Goal: Task Accomplishment & Management: Complete application form

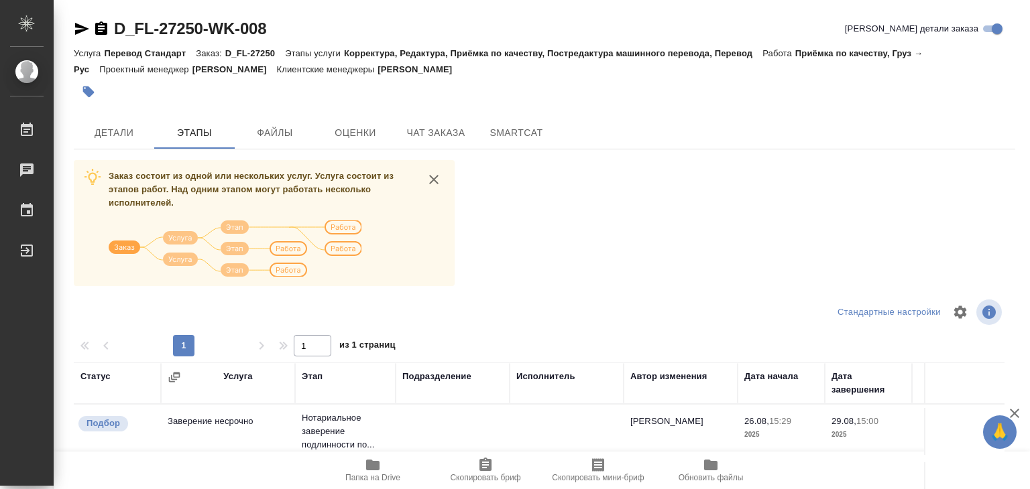
click at [383, 465] on span "Папка на Drive" at bounding box center [372, 469] width 97 height 25
drag, startPoint x: 123, startPoint y: 129, endPoint x: 292, endPoint y: 88, distance: 173.7
click at [124, 129] on span "Детали" at bounding box center [114, 133] width 64 height 17
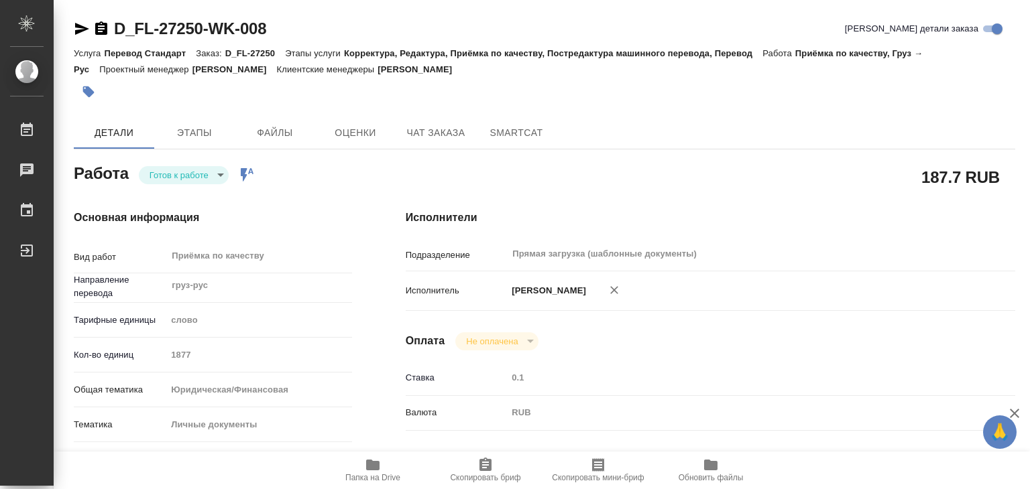
type textarea "x"
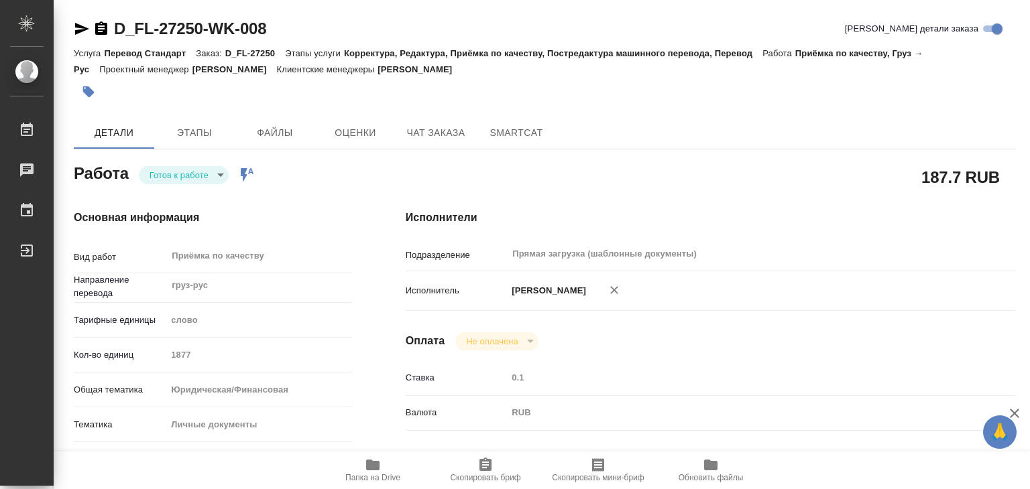
type textarea "x"
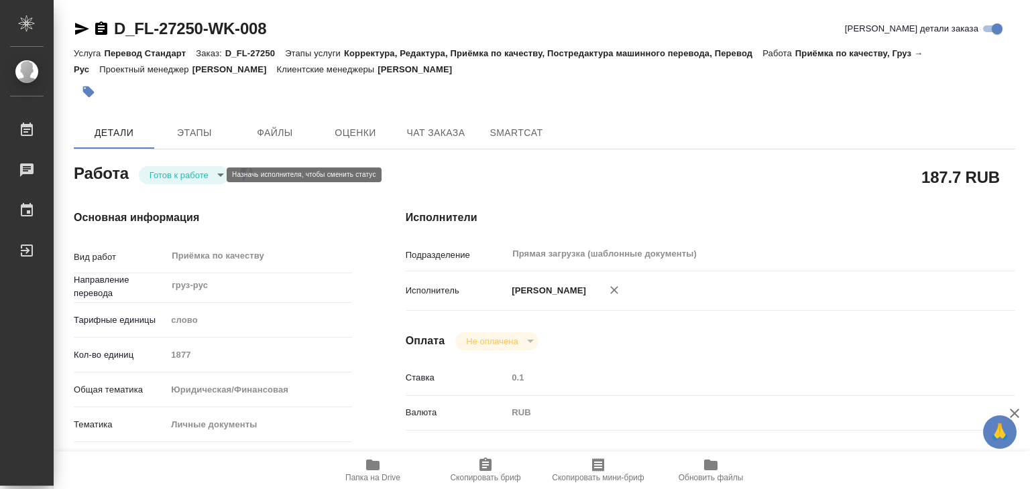
type textarea "x"
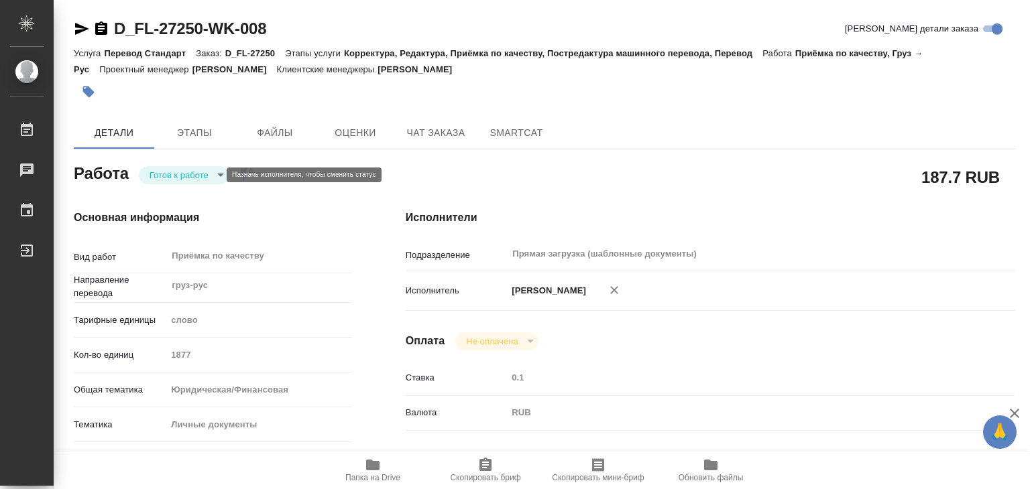
click at [199, 172] on body "🙏 .cls-1 fill:#fff; AWATERA Alilekova [PERSON_NAME] Работы 0 Чаты График Выйти …" at bounding box center [515, 244] width 1030 height 489
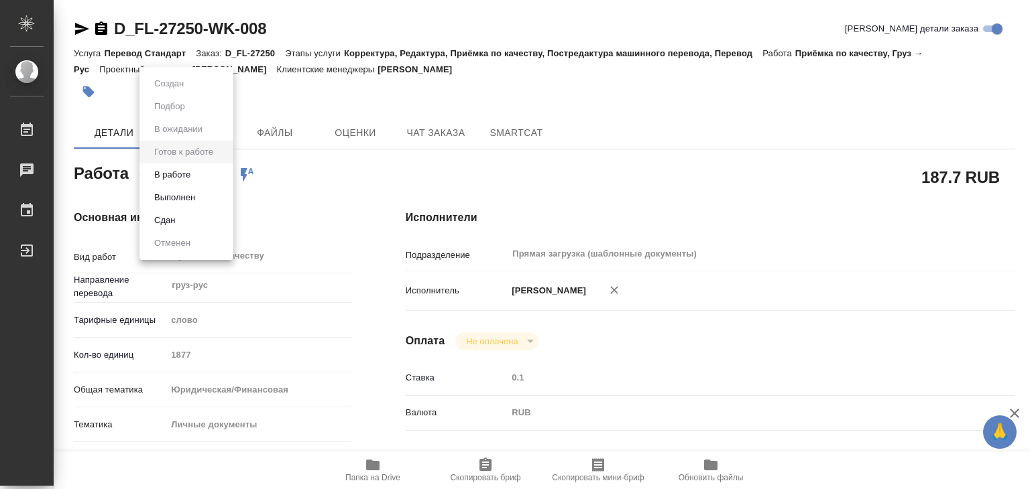
type textarea "x"
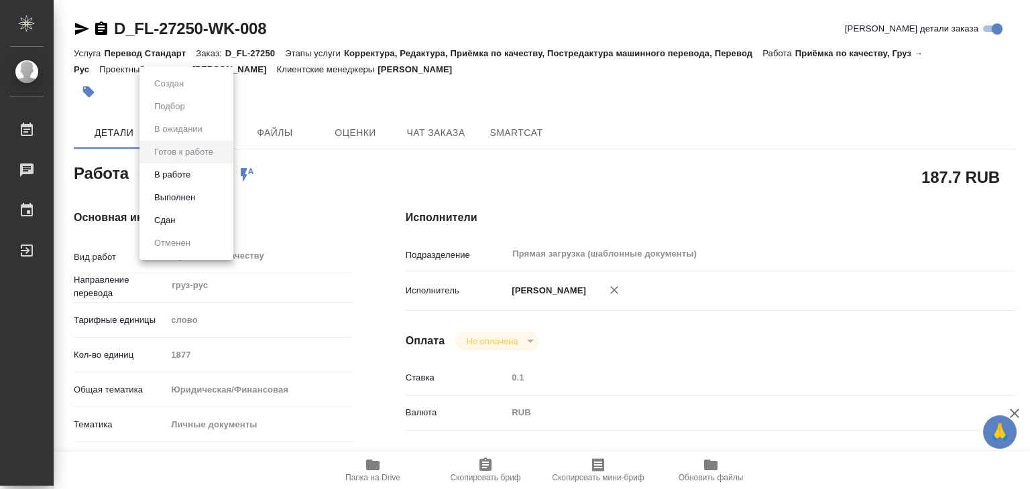
click at [215, 176] on li "В работе" at bounding box center [186, 175] width 94 height 23
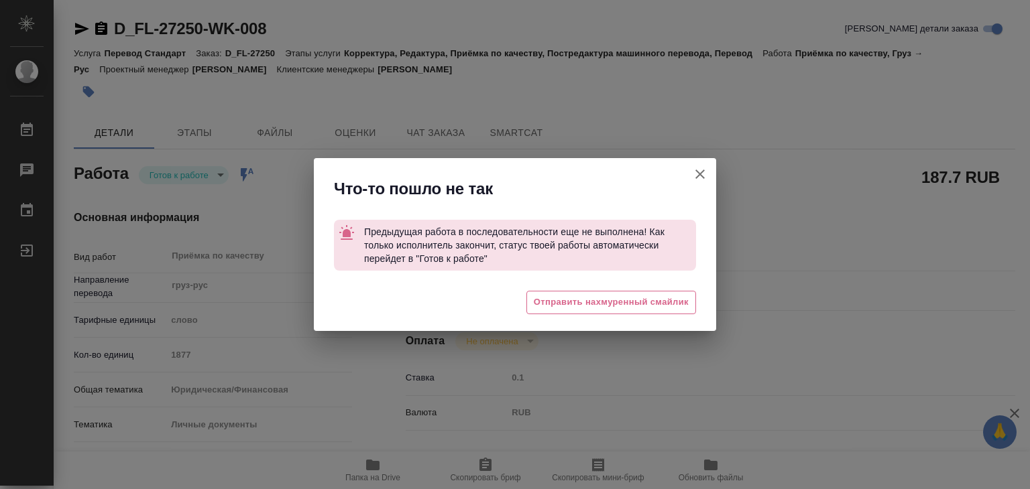
type textarea "x"
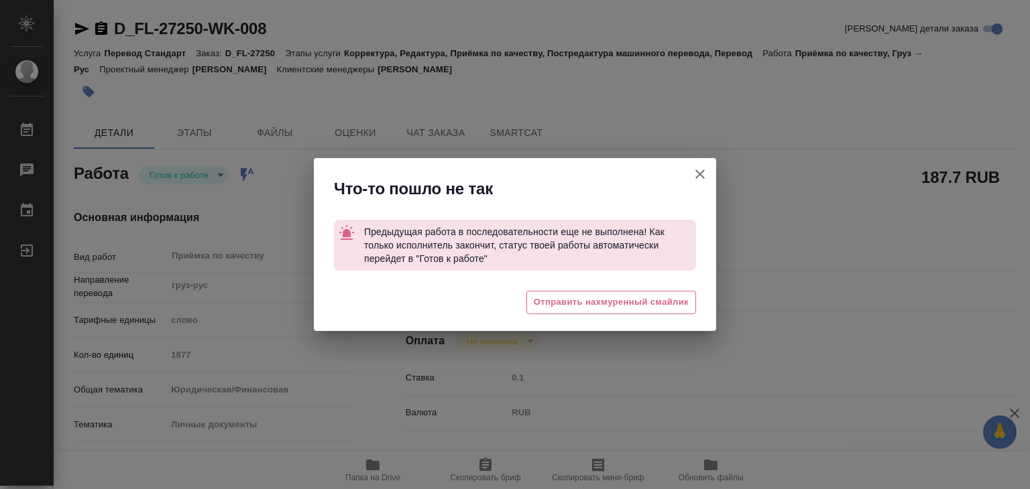
type textarea "x"
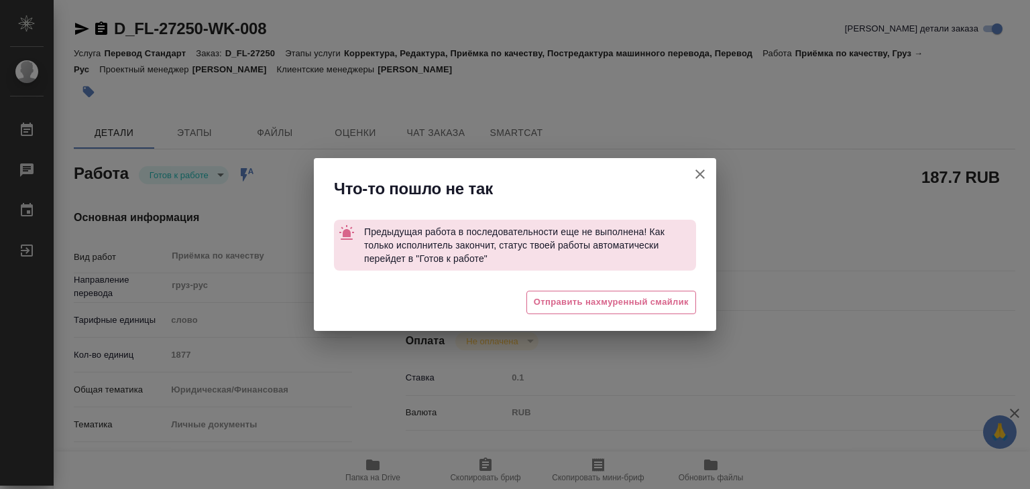
type textarea "x"
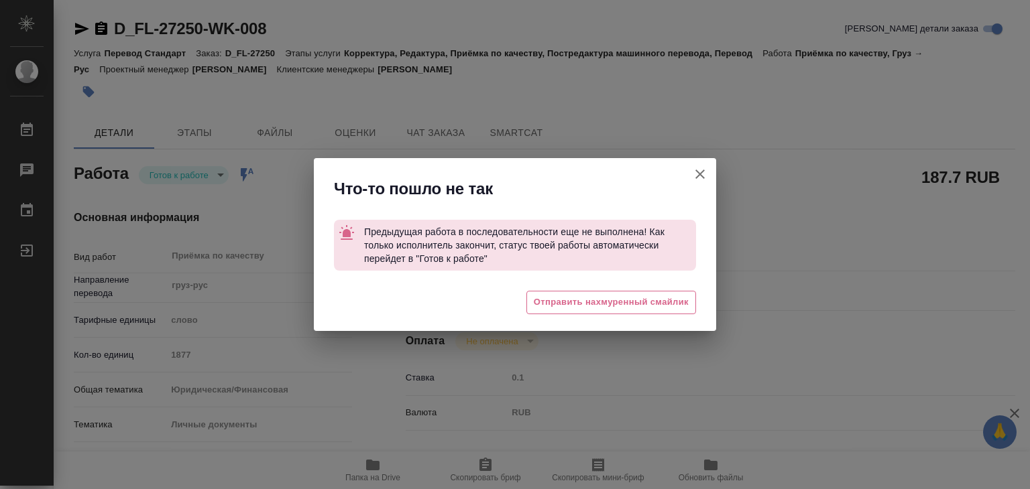
type textarea "x"
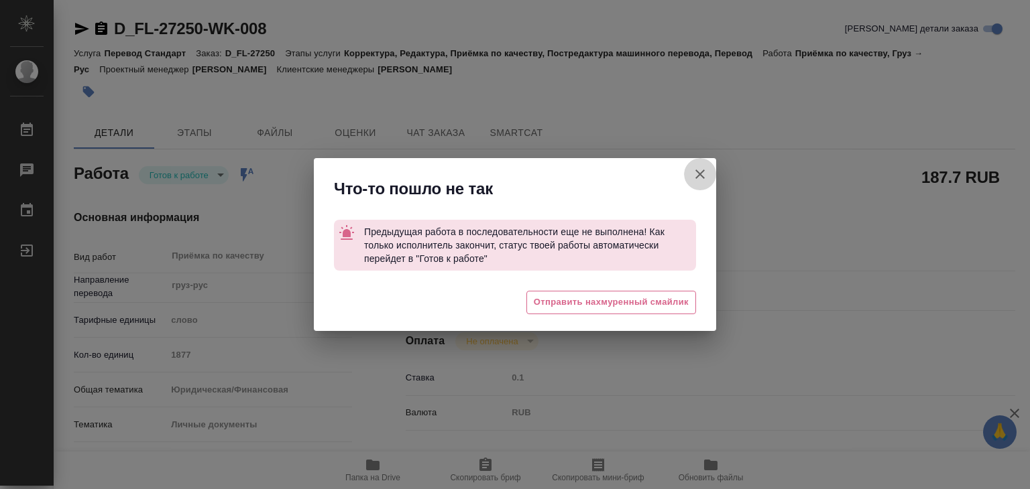
click at [695, 176] on icon "button" at bounding box center [700, 174] width 16 height 16
type textarea "x"
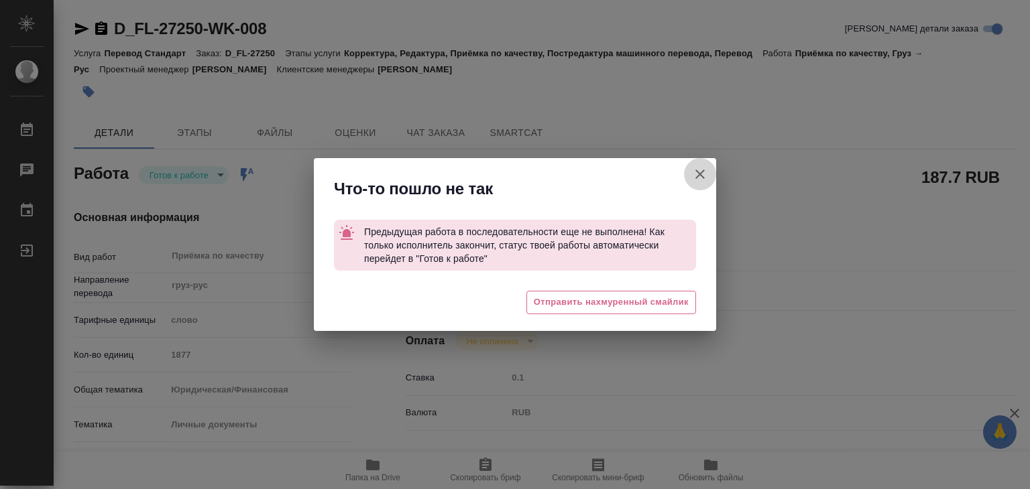
type textarea "x"
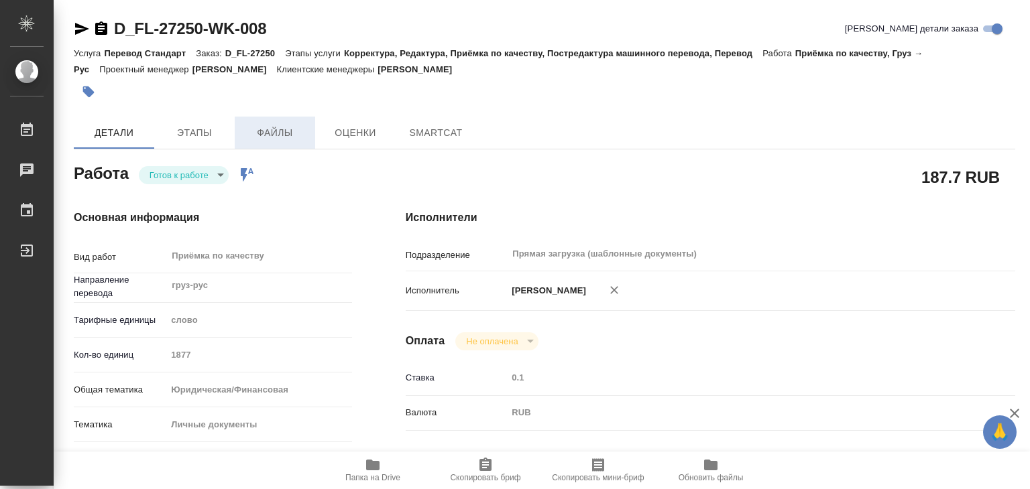
type textarea "x"
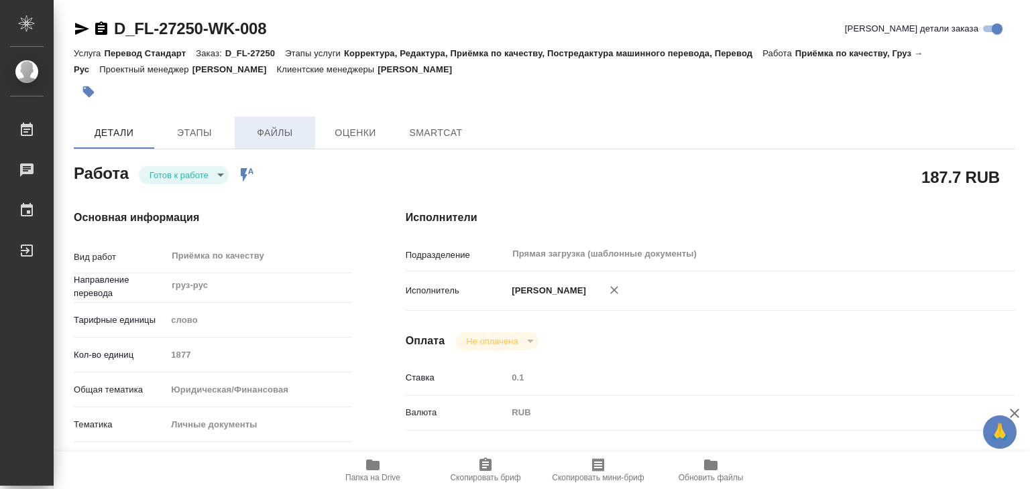
type textarea "x"
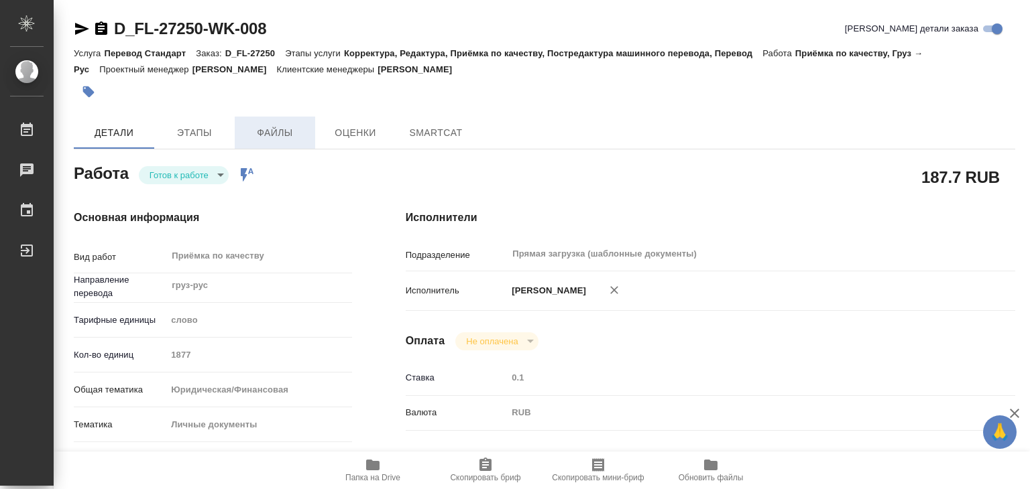
type textarea "x"
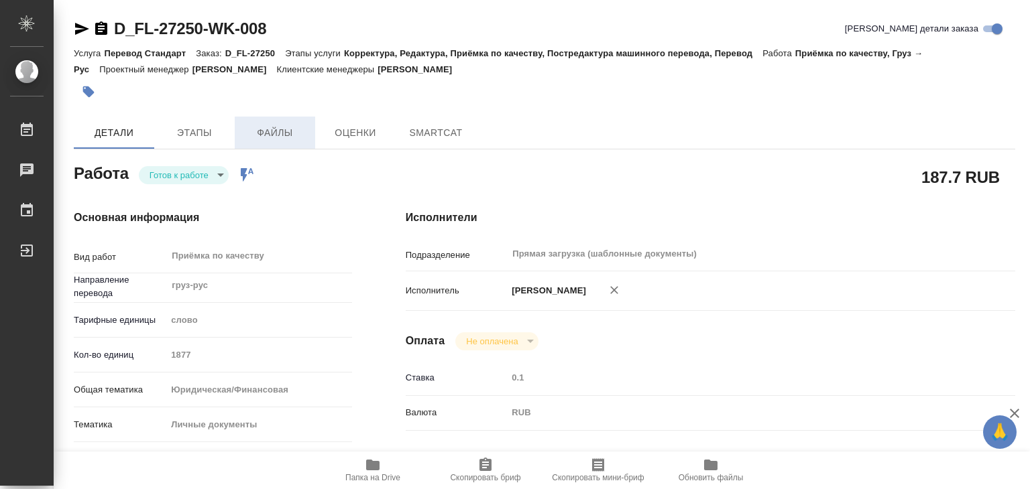
type textarea "x"
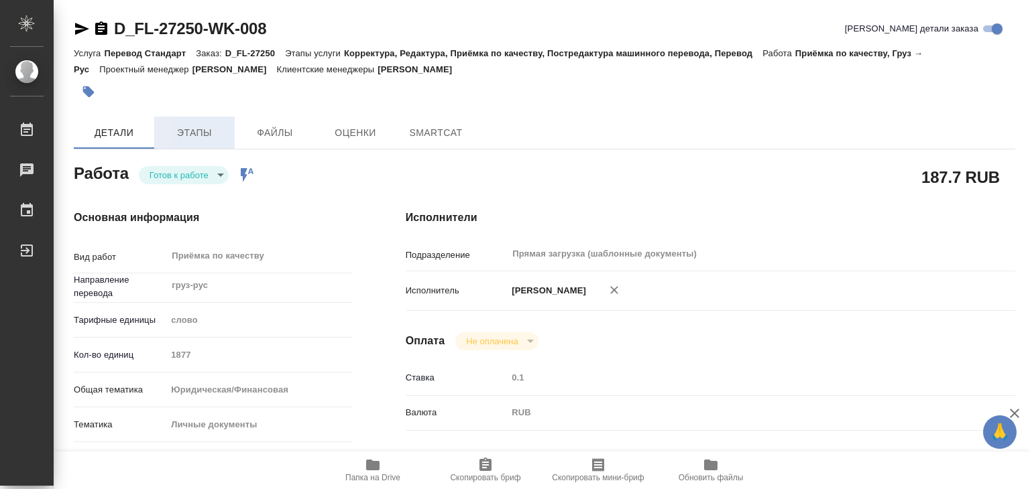
type textarea "x"
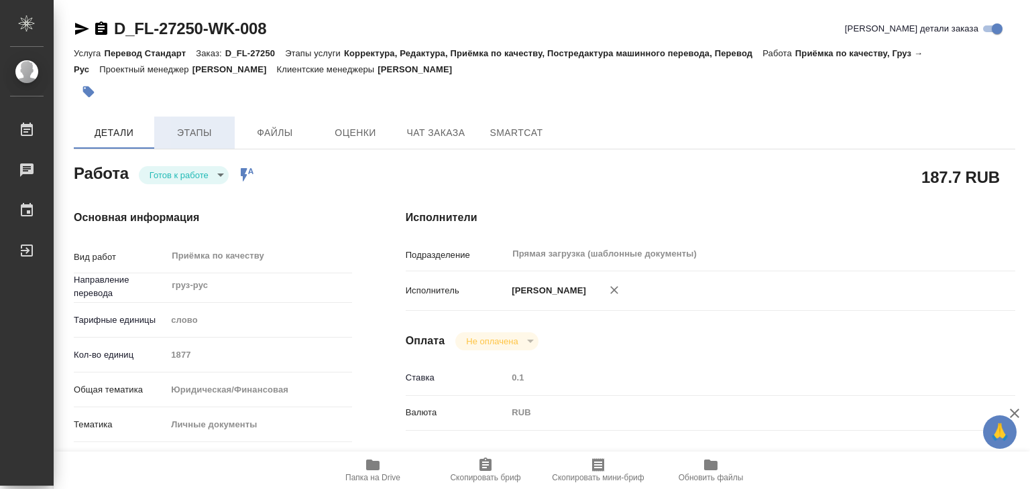
click at [206, 132] on span "Этапы" at bounding box center [194, 133] width 64 height 17
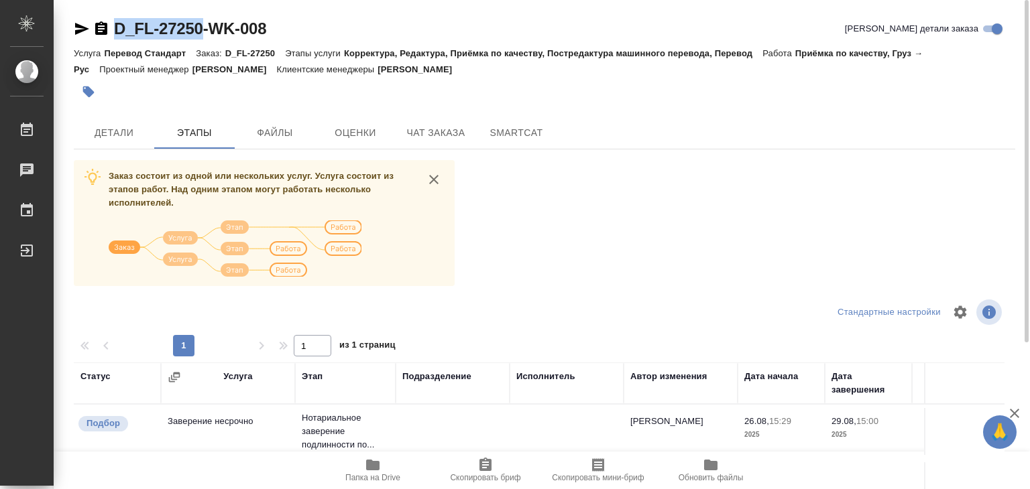
drag, startPoint x: 123, startPoint y: 22, endPoint x: 202, endPoint y: 27, distance: 79.3
click at [202, 27] on div "D_FL-27250-WK-008 Кратко детали заказа Услуга Перевод Стандарт Заказ: D_FL-2725…" at bounding box center [544, 349] width 956 height 699
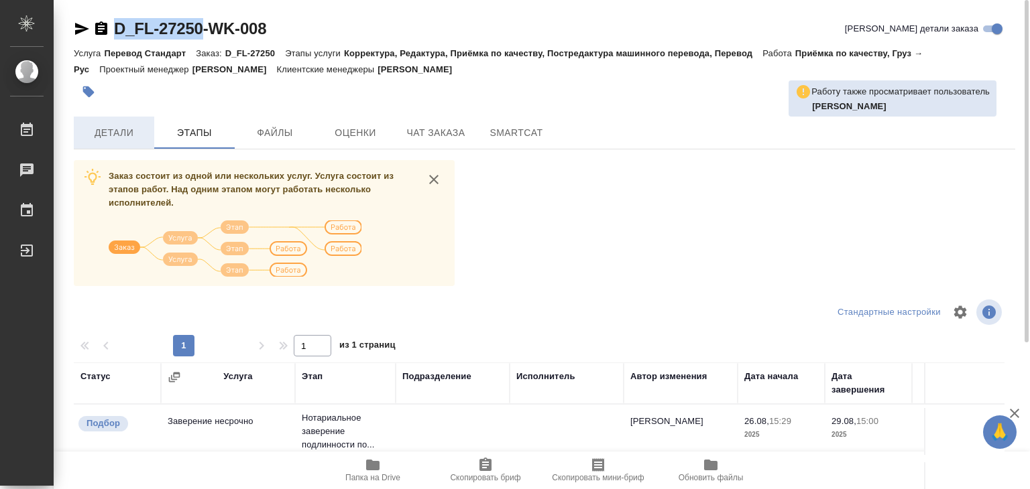
click at [123, 137] on span "Детали" at bounding box center [114, 133] width 64 height 17
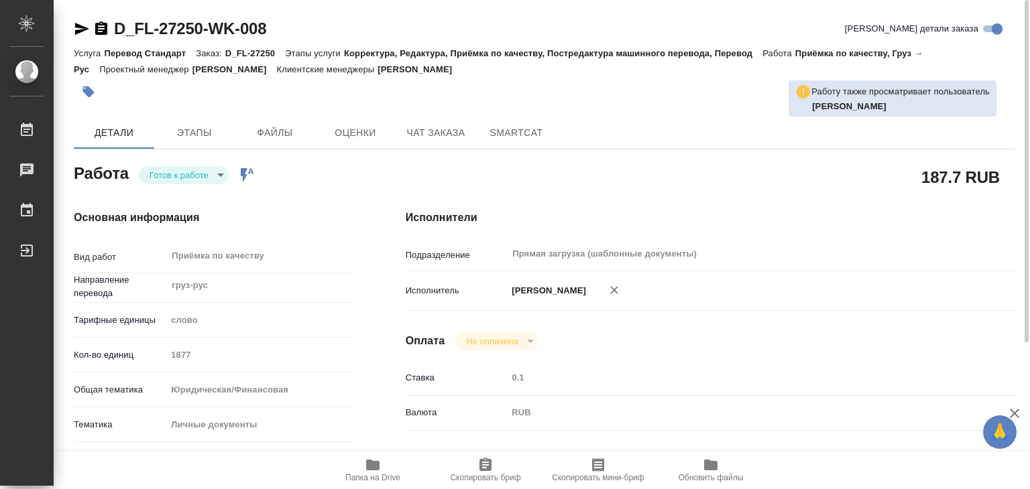
type textarea "x"
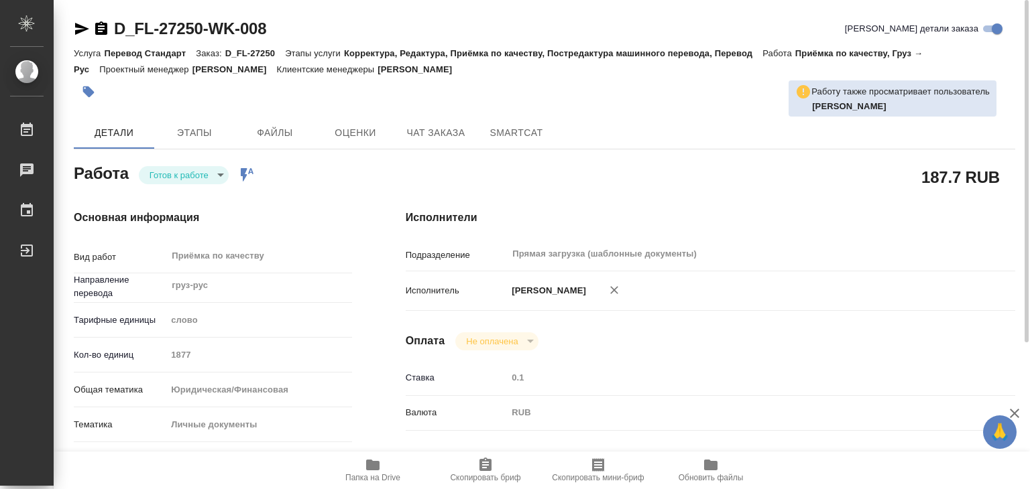
type textarea "x"
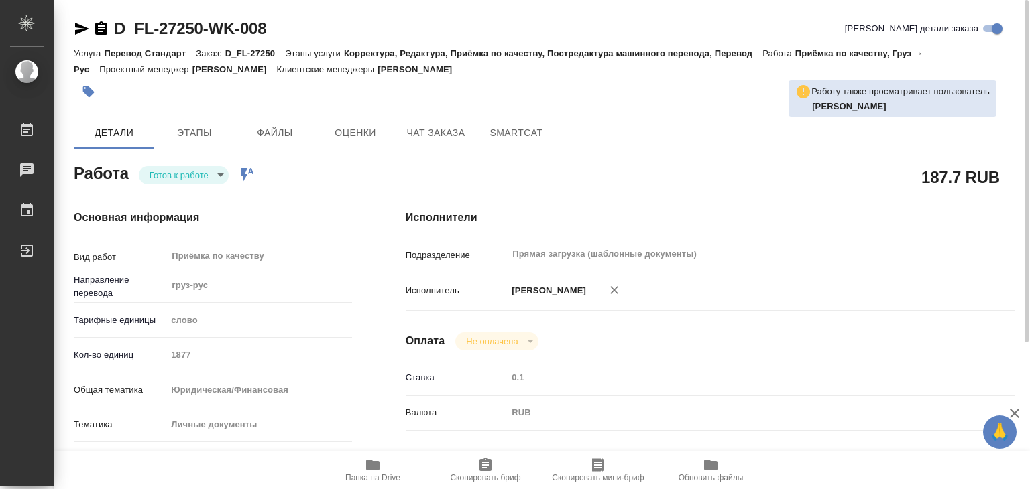
click at [336, 62] on div "Услуга Перевод Стандарт Заказ: D_FL-27250 Этапы услуги Корректура, Редактура, П…" at bounding box center [544, 61] width 941 height 32
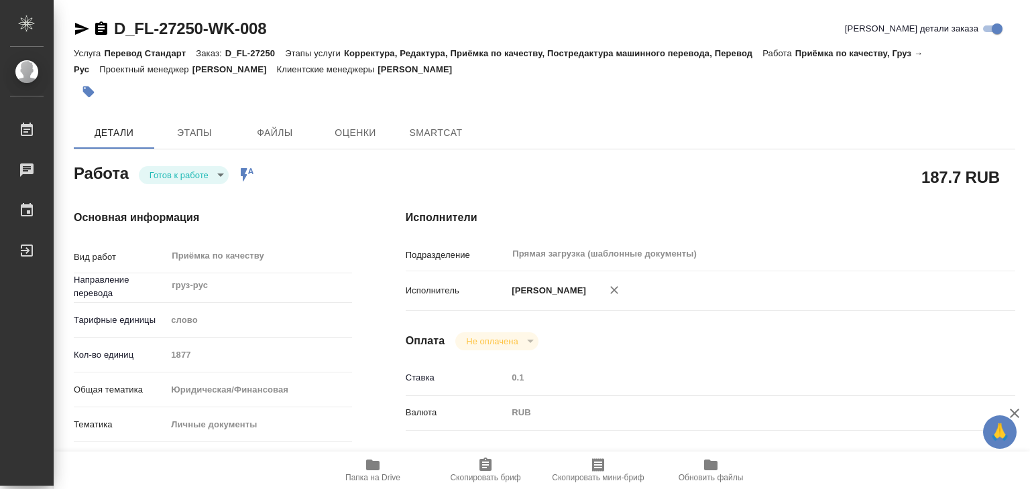
type textarea "x"
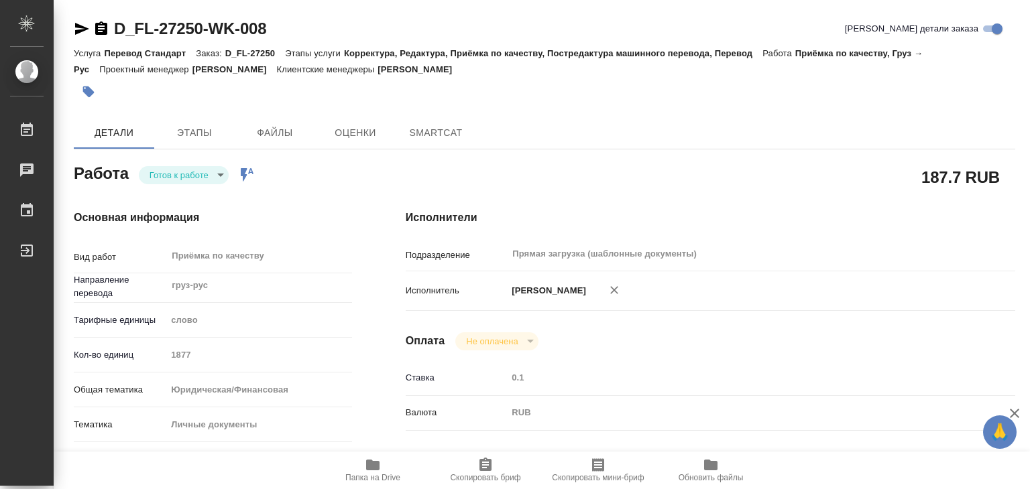
type textarea "x"
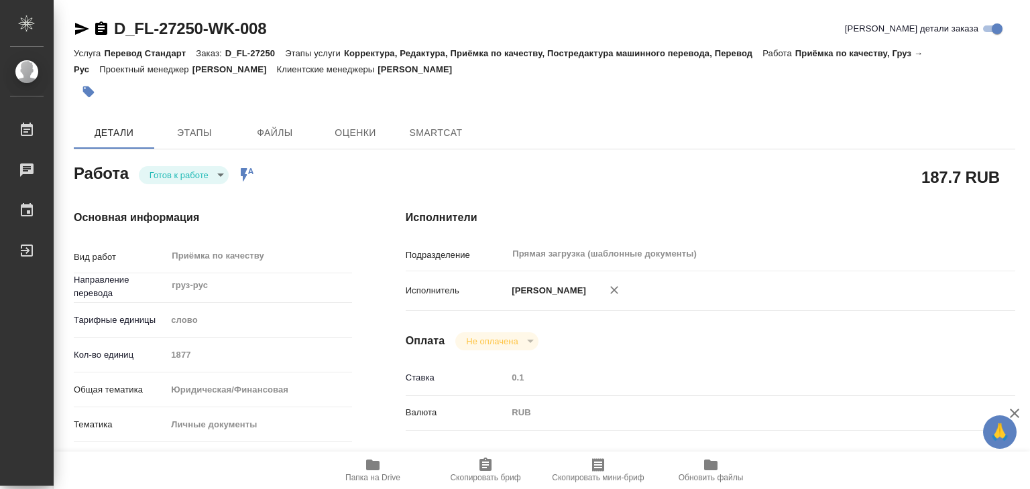
type textarea "x"
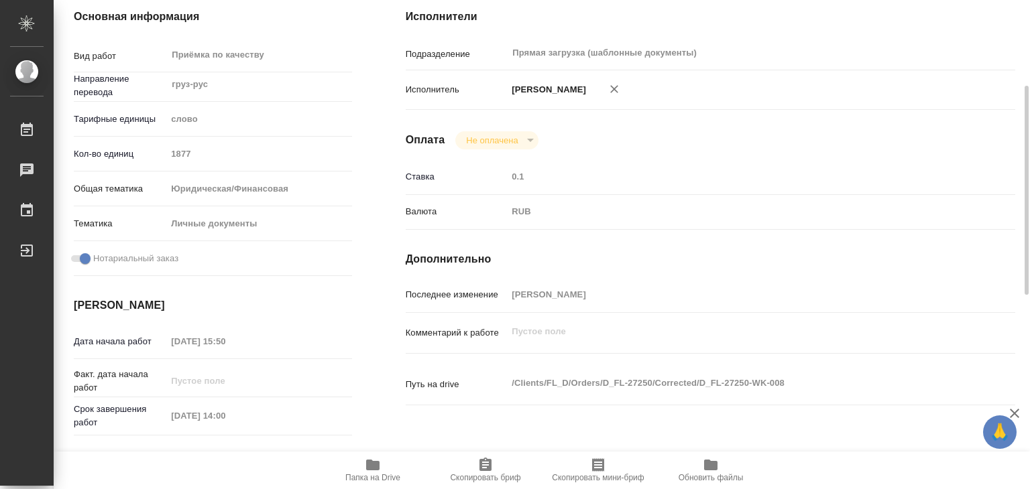
type textarea "x"
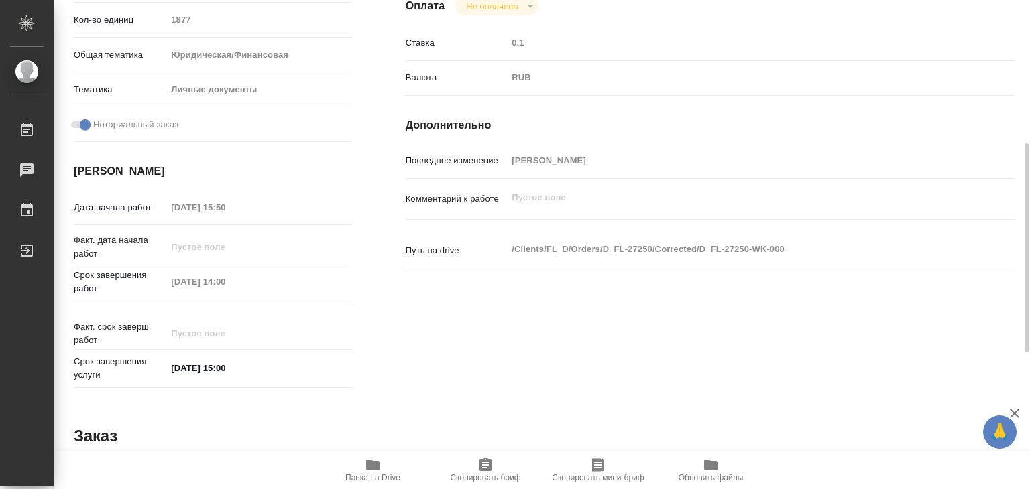
type textarea "x"
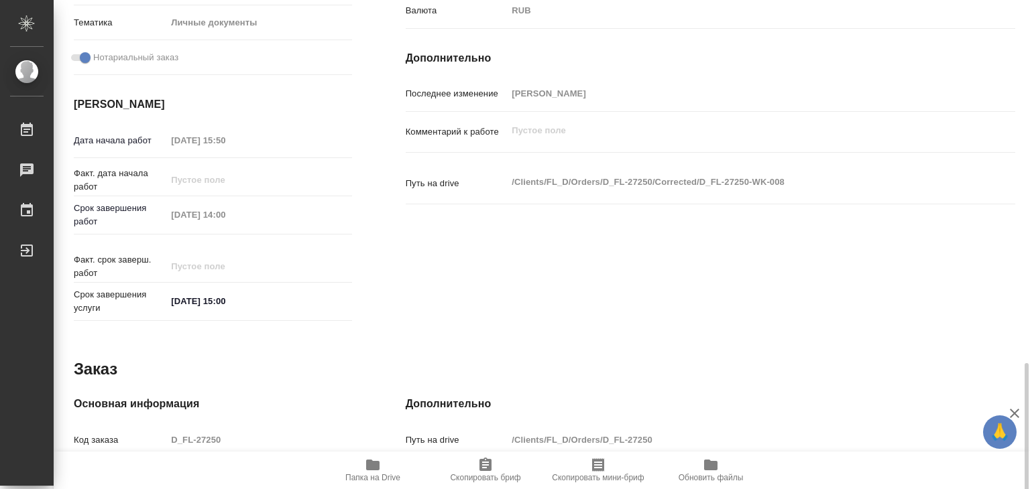
scroll to position [654, 0]
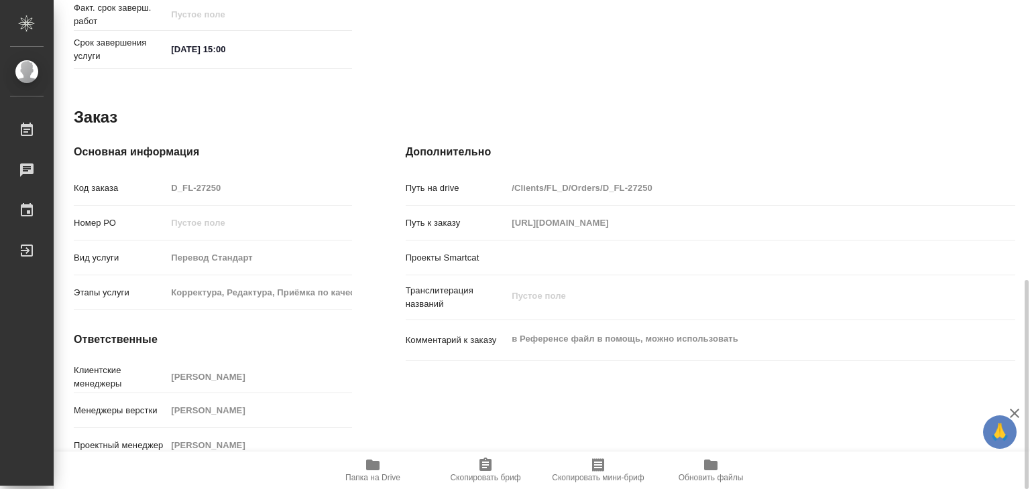
type textarea "x"
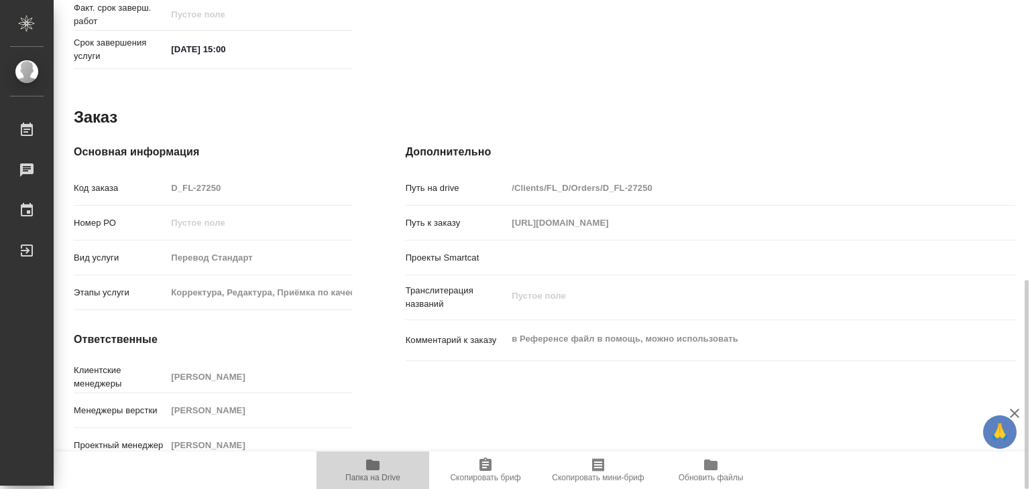
click at [360, 468] on span "Папка на Drive" at bounding box center [372, 469] width 97 height 25
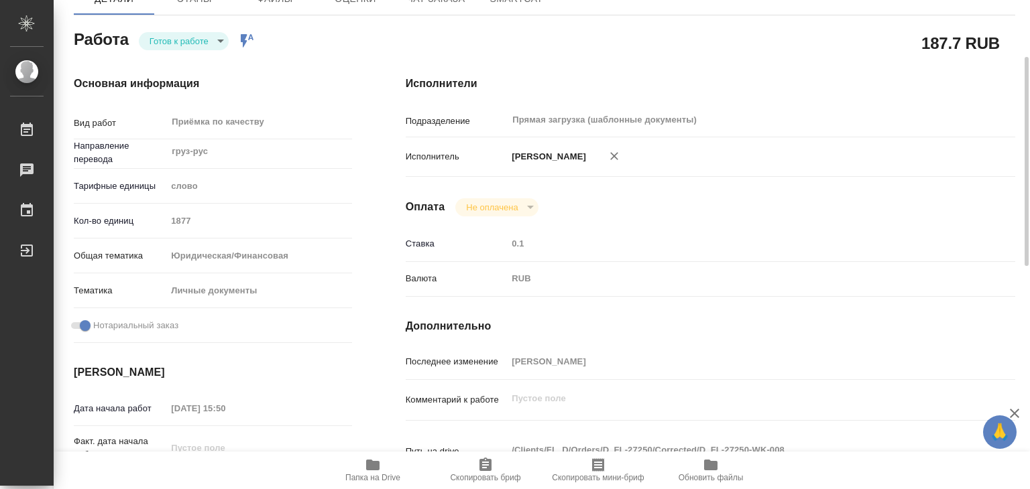
scroll to position [0, 0]
